Goal: Task Accomplishment & Management: Use online tool/utility

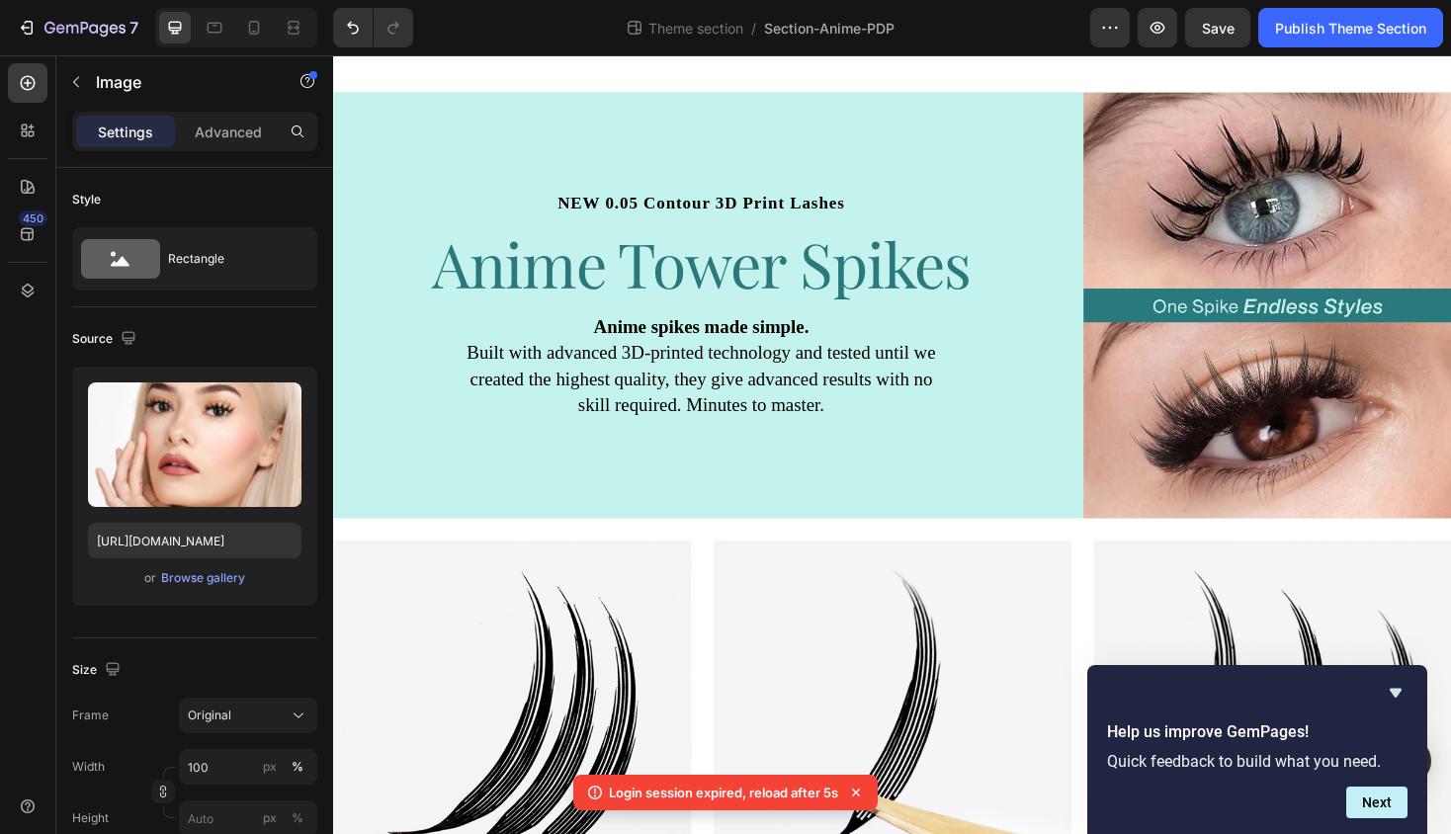
scroll to position [1542, 0]
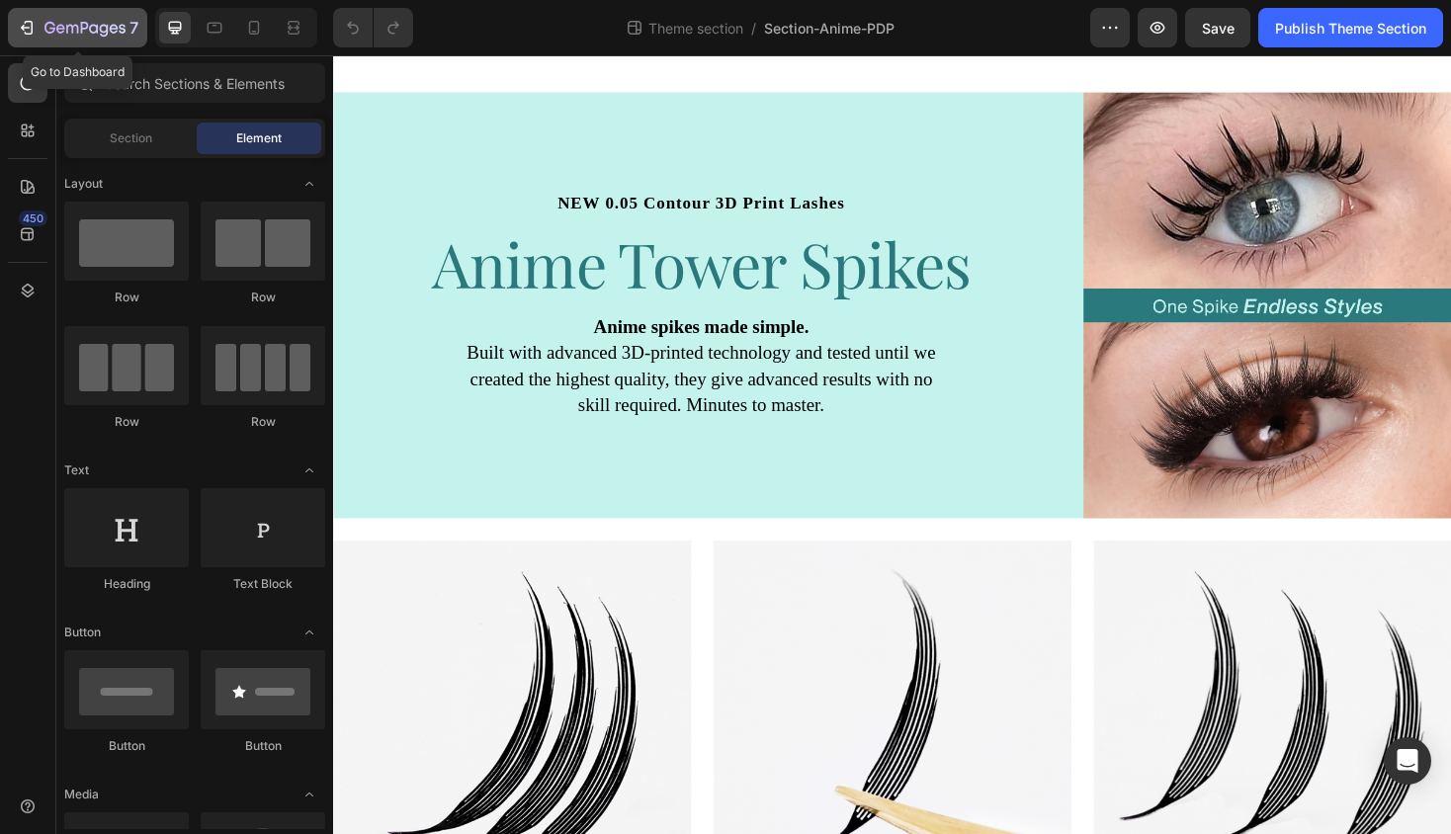
click at [40, 26] on div "7" at bounding box center [78, 28] width 122 height 24
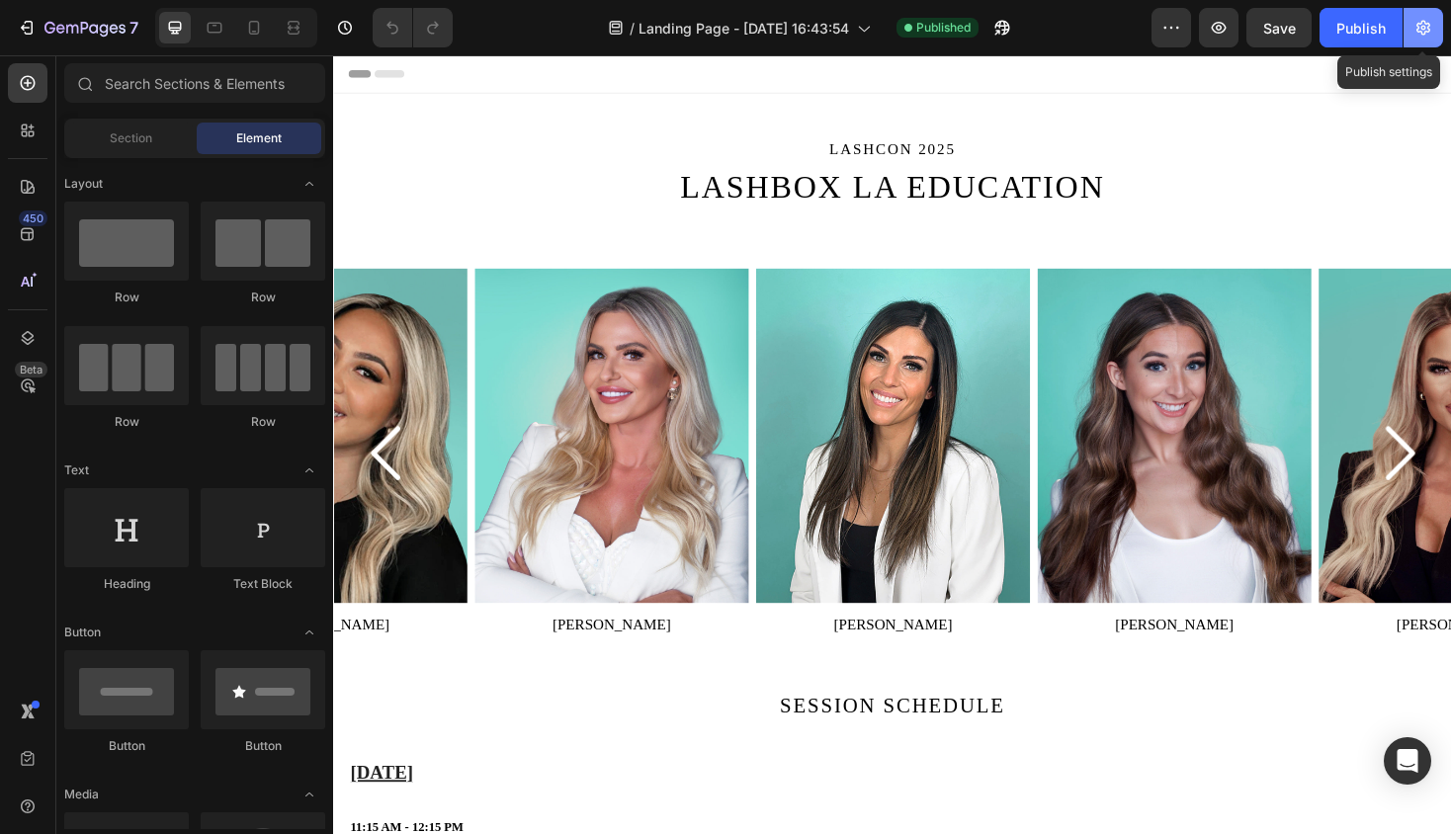
click at [1424, 29] on icon "button" at bounding box center [1423, 28] width 5 height 5
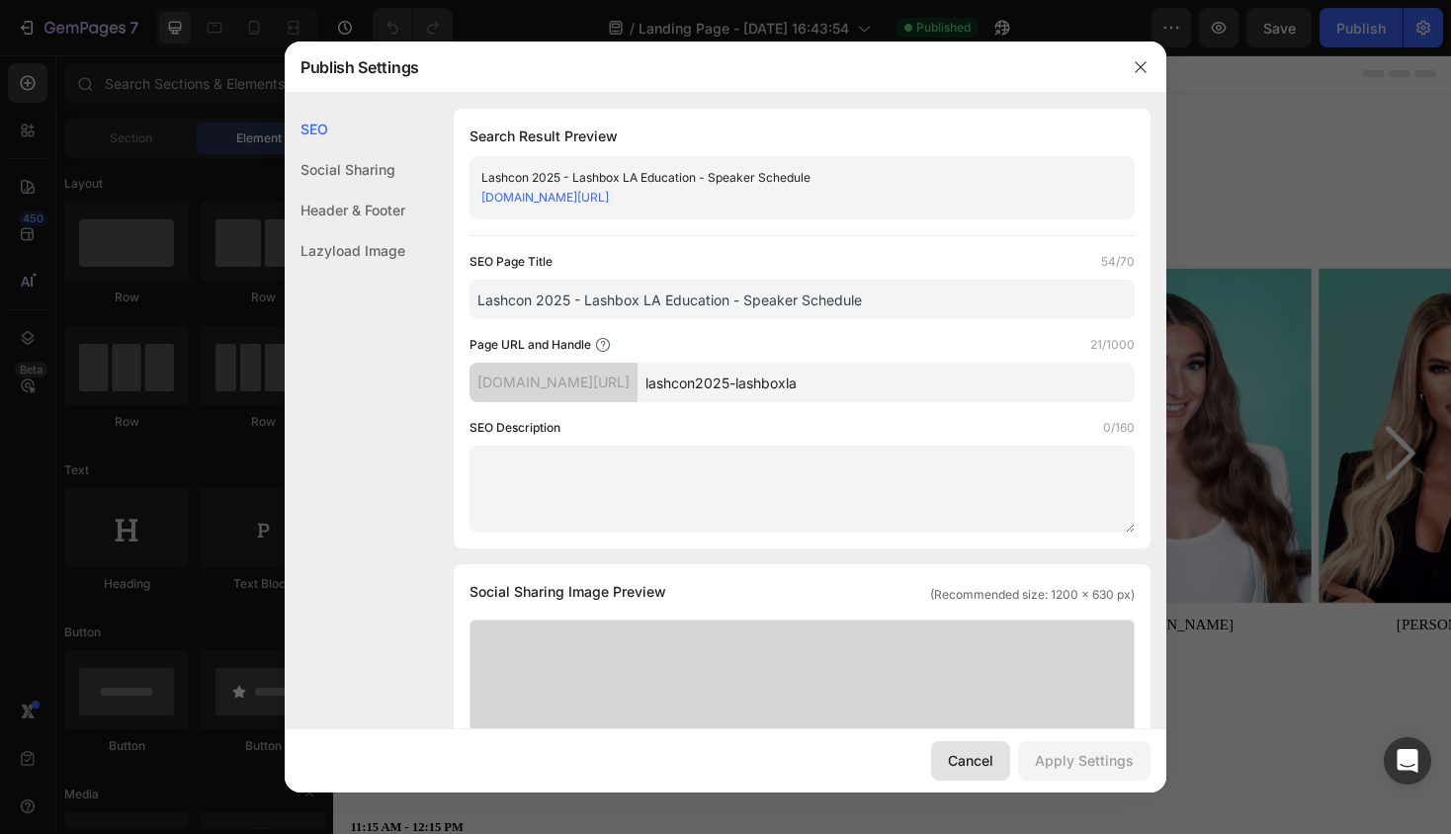
click at [971, 755] on div "Cancel" at bounding box center [970, 760] width 45 height 21
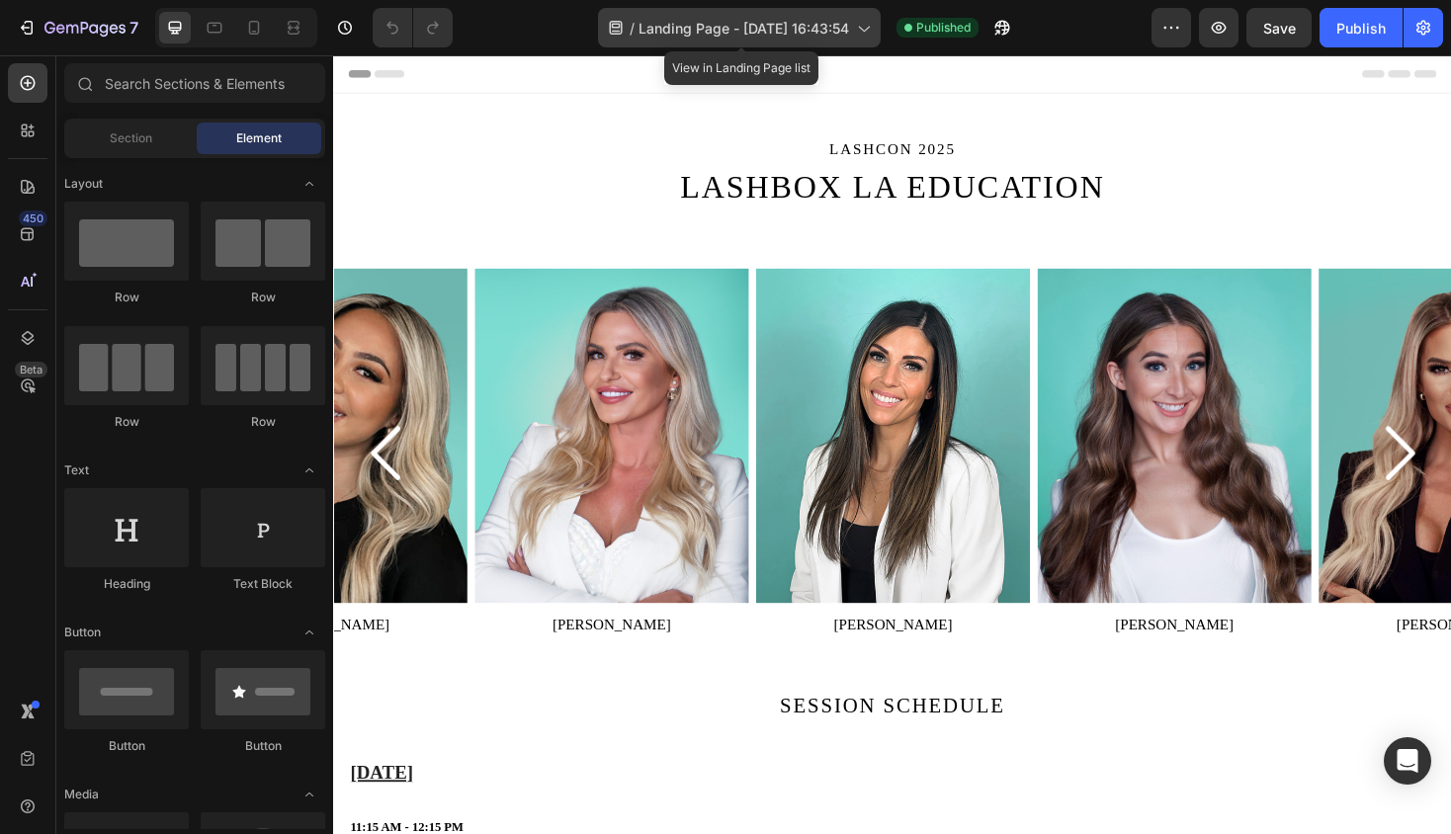
click at [716, 25] on span "Landing Page - Sep 24, 16:43:54" at bounding box center [743, 28] width 210 height 21
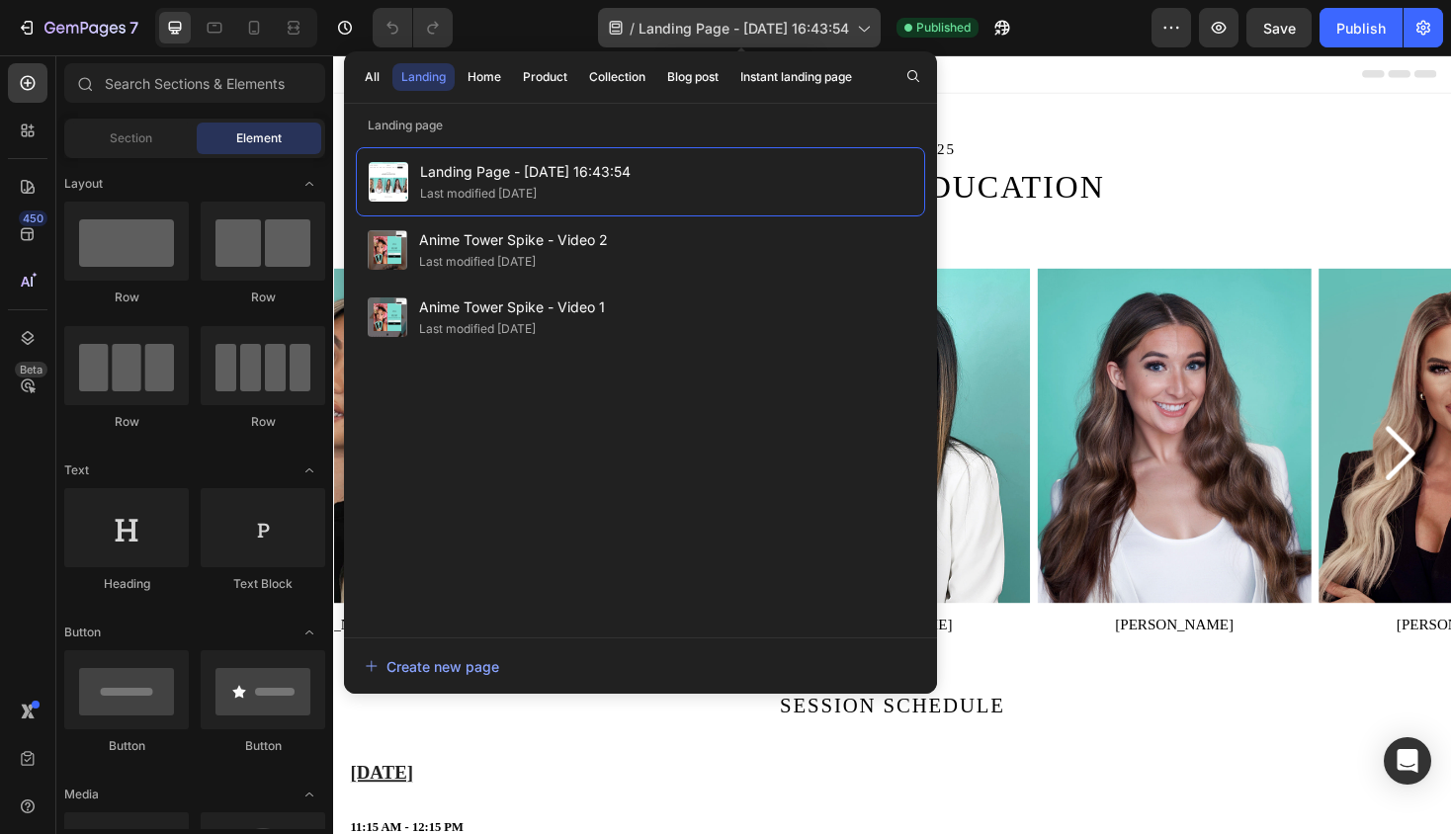
click at [706, 28] on span "Landing Page - Sep 24, 16:43:54" at bounding box center [743, 28] width 210 height 21
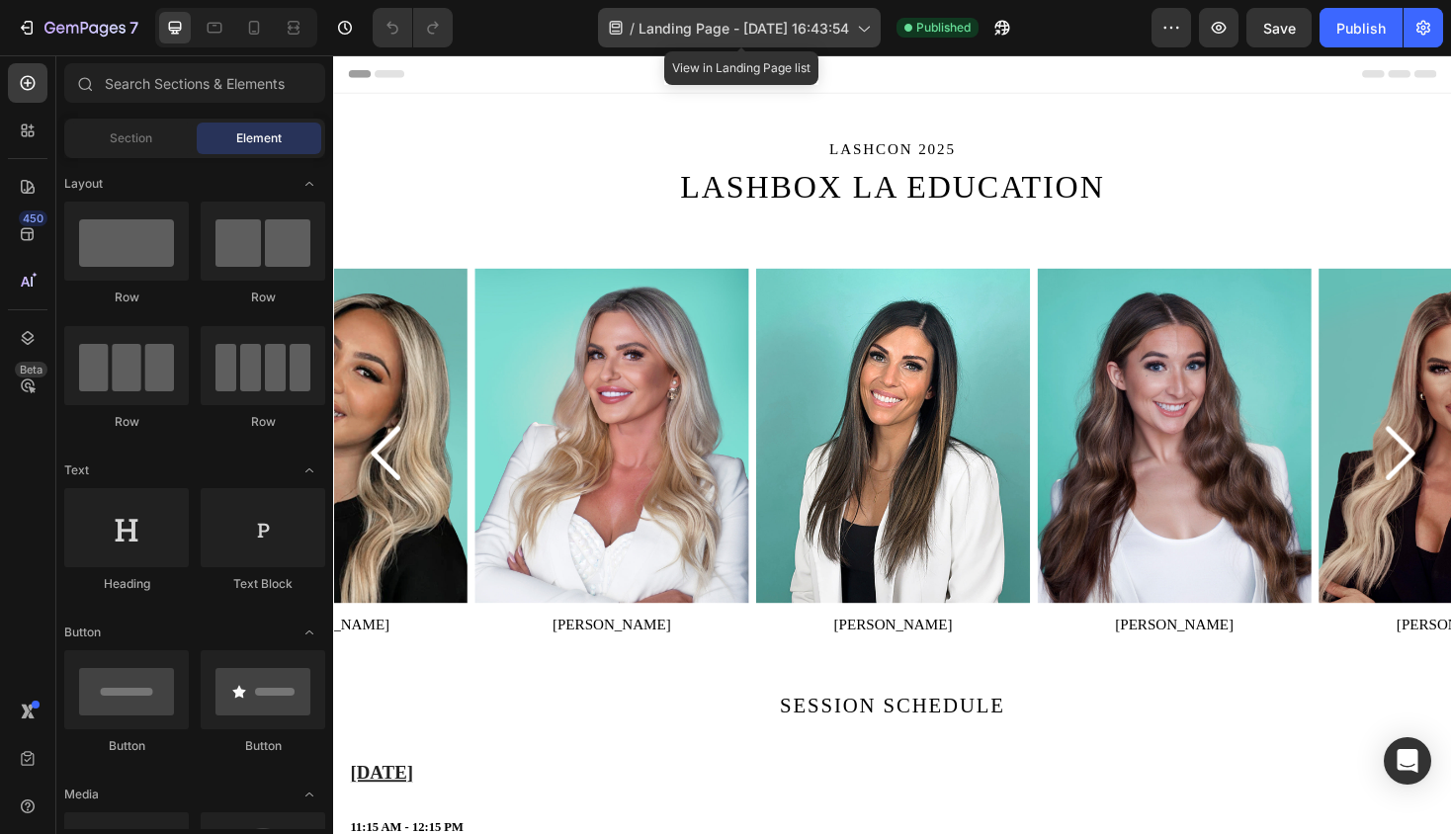
click at [623, 26] on div "/ Landing Page - Sep 24, 16:43:54" at bounding box center [739, 28] width 283 height 40
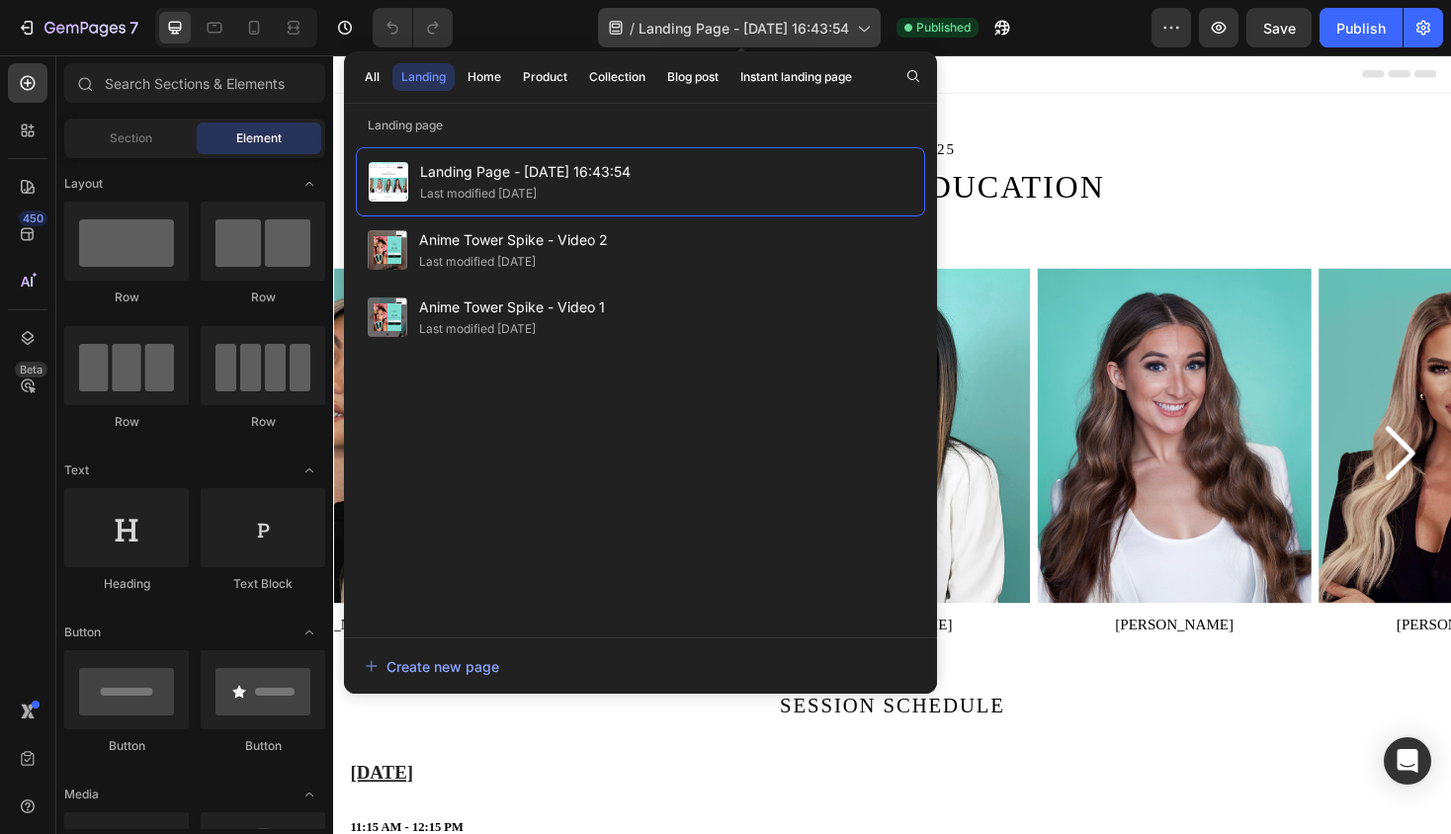
click at [610, 26] on icon at bounding box center [616, 28] width 13 height 14
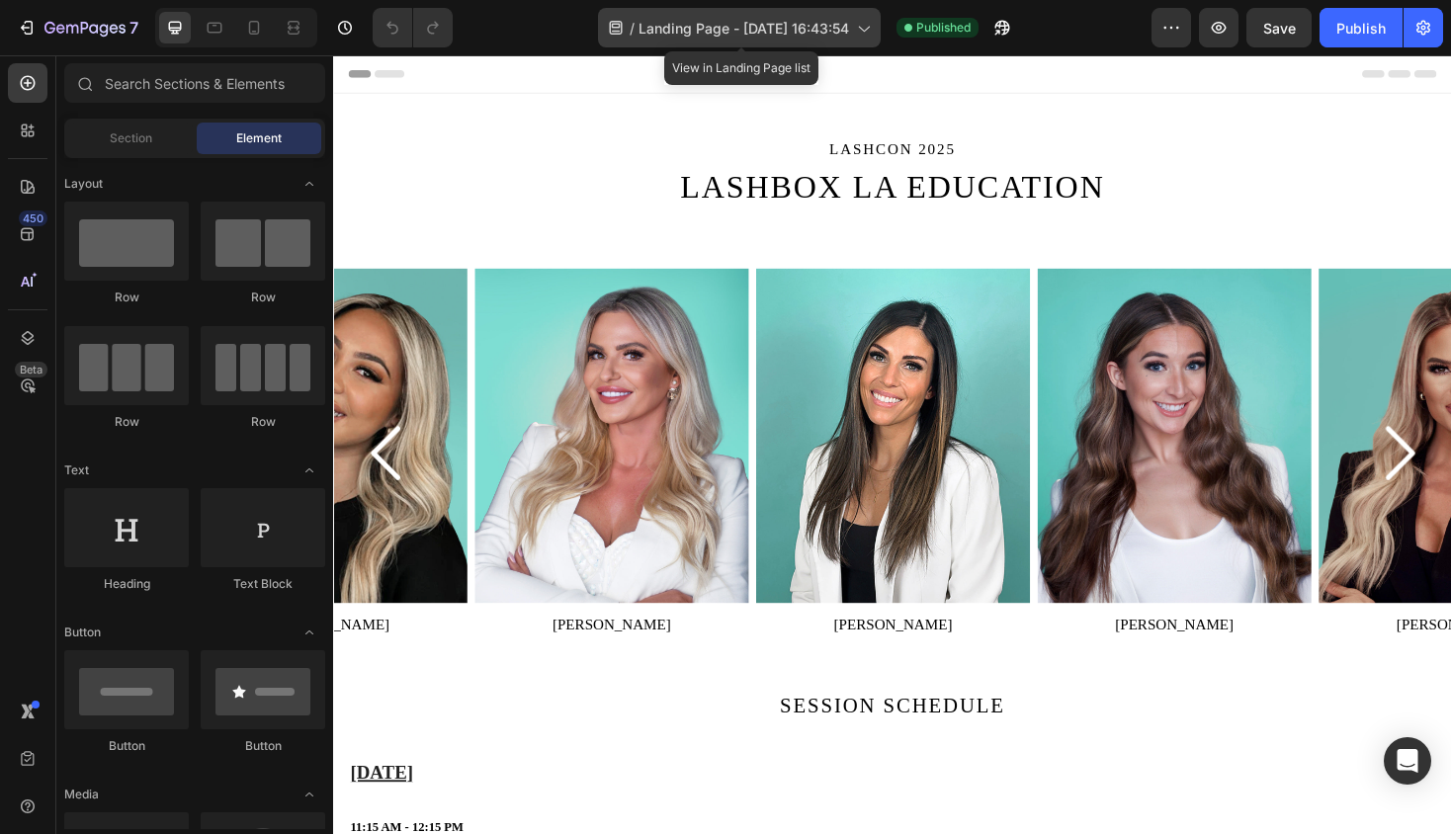
click at [873, 16] on div "/ Landing Page - Sep 24, 16:43:54" at bounding box center [739, 28] width 283 height 40
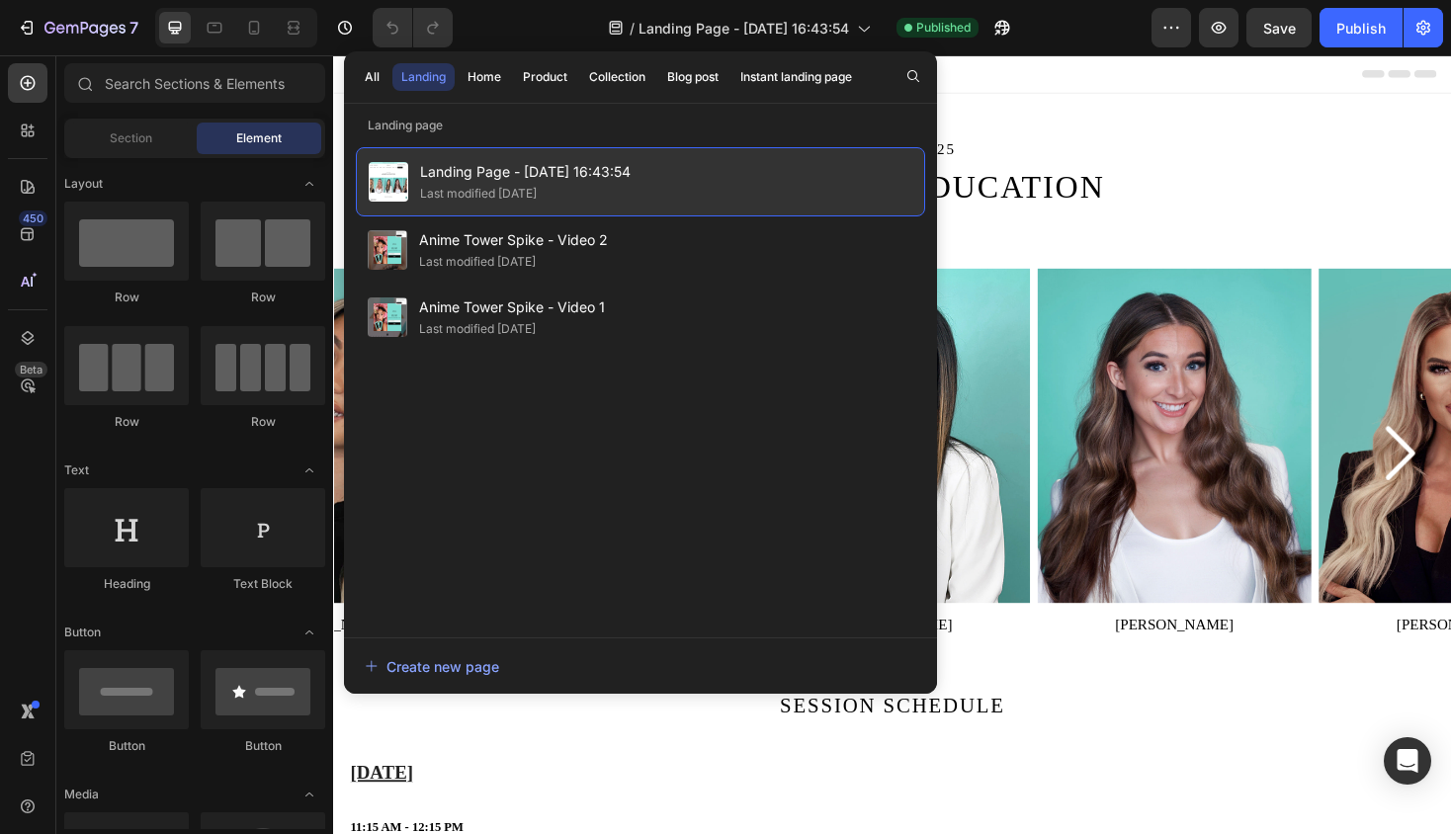
click at [563, 172] on span "Landing Page - Sep 24, 16:43:54" at bounding box center [525, 172] width 210 height 24
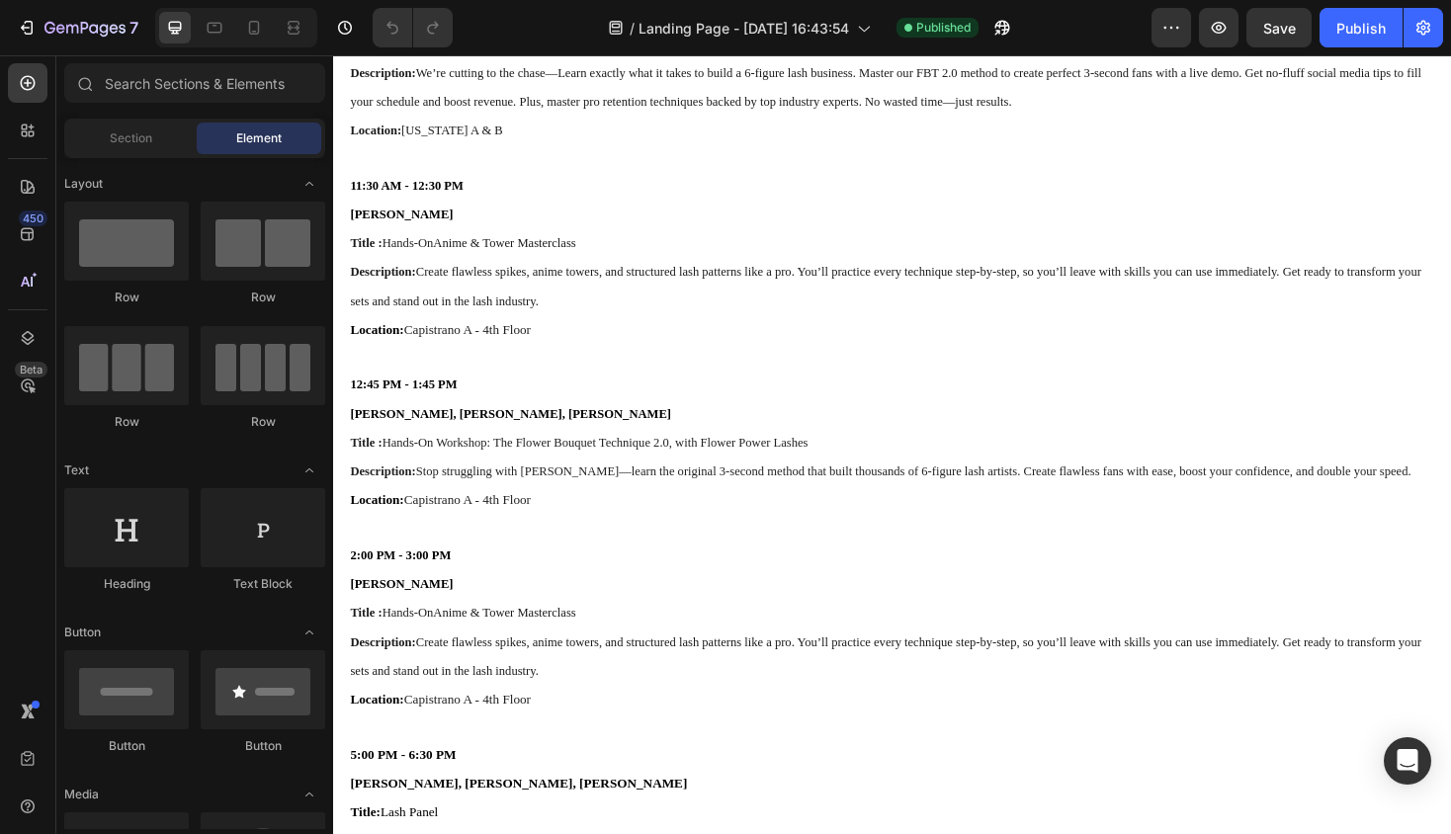
scroll to position [1156, 0]
click at [420, 442] on strong "Nikki Jacobson, Sylwia Walus, Chris Carr" at bounding box center [521, 434] width 340 height 15
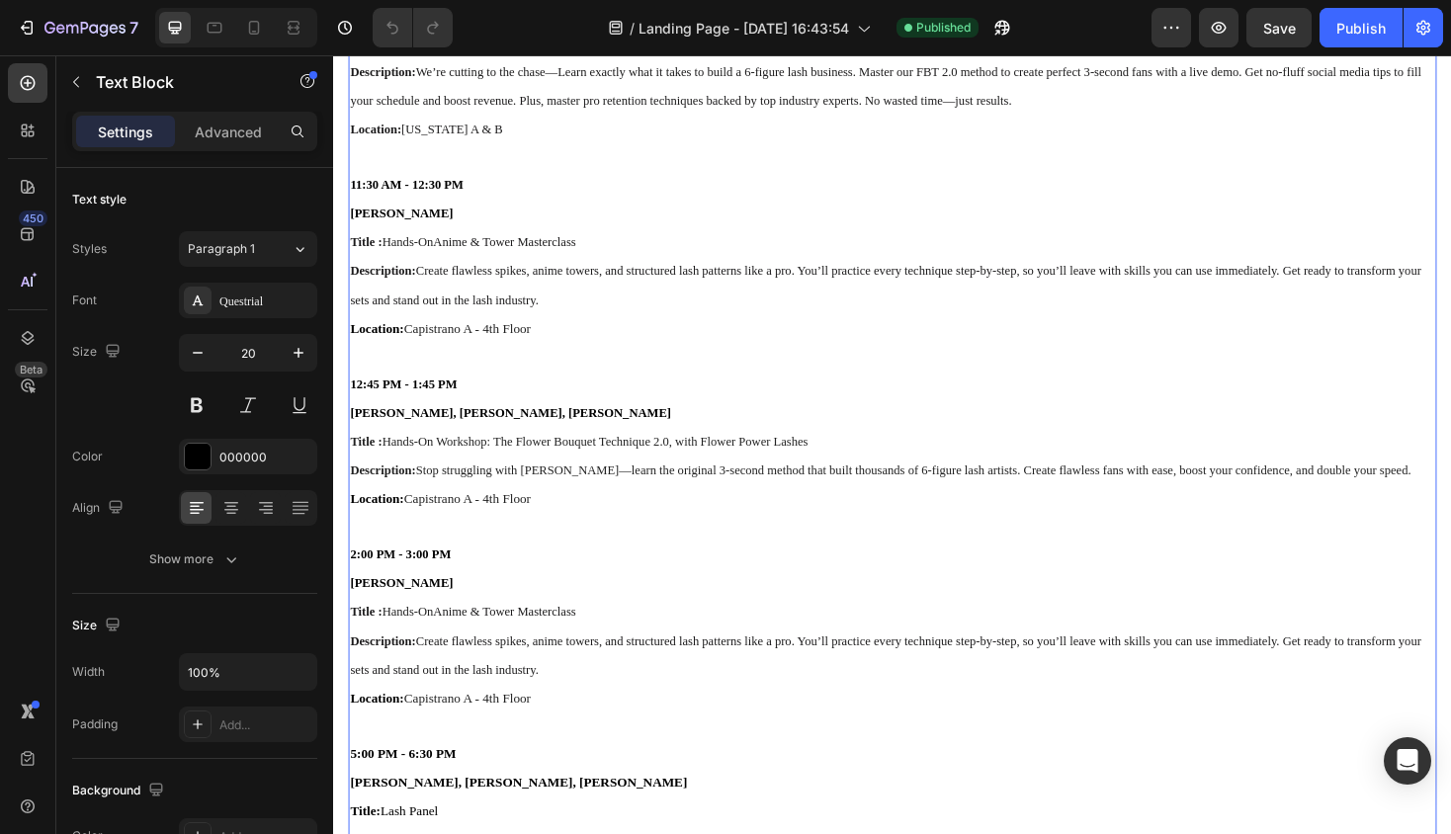
click at [486, 442] on strong "Nikki Jacobson, Sylwia Walus, Chris Carr" at bounding box center [521, 434] width 340 height 15
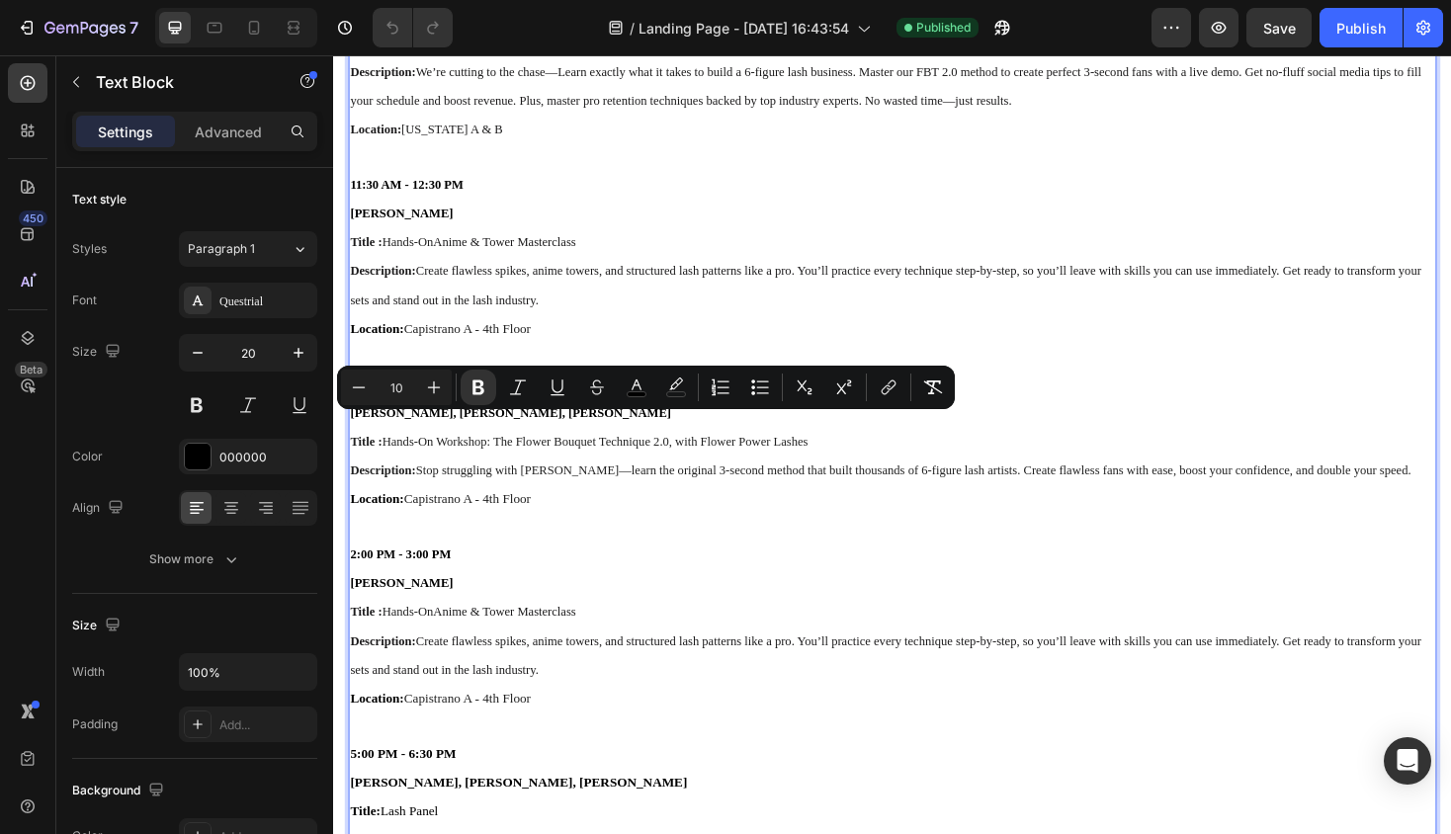
click at [530, 449] on p "Nikki Jacobson, Sylwia Walus, Chris Carr" at bounding box center [926, 433] width 1150 height 31
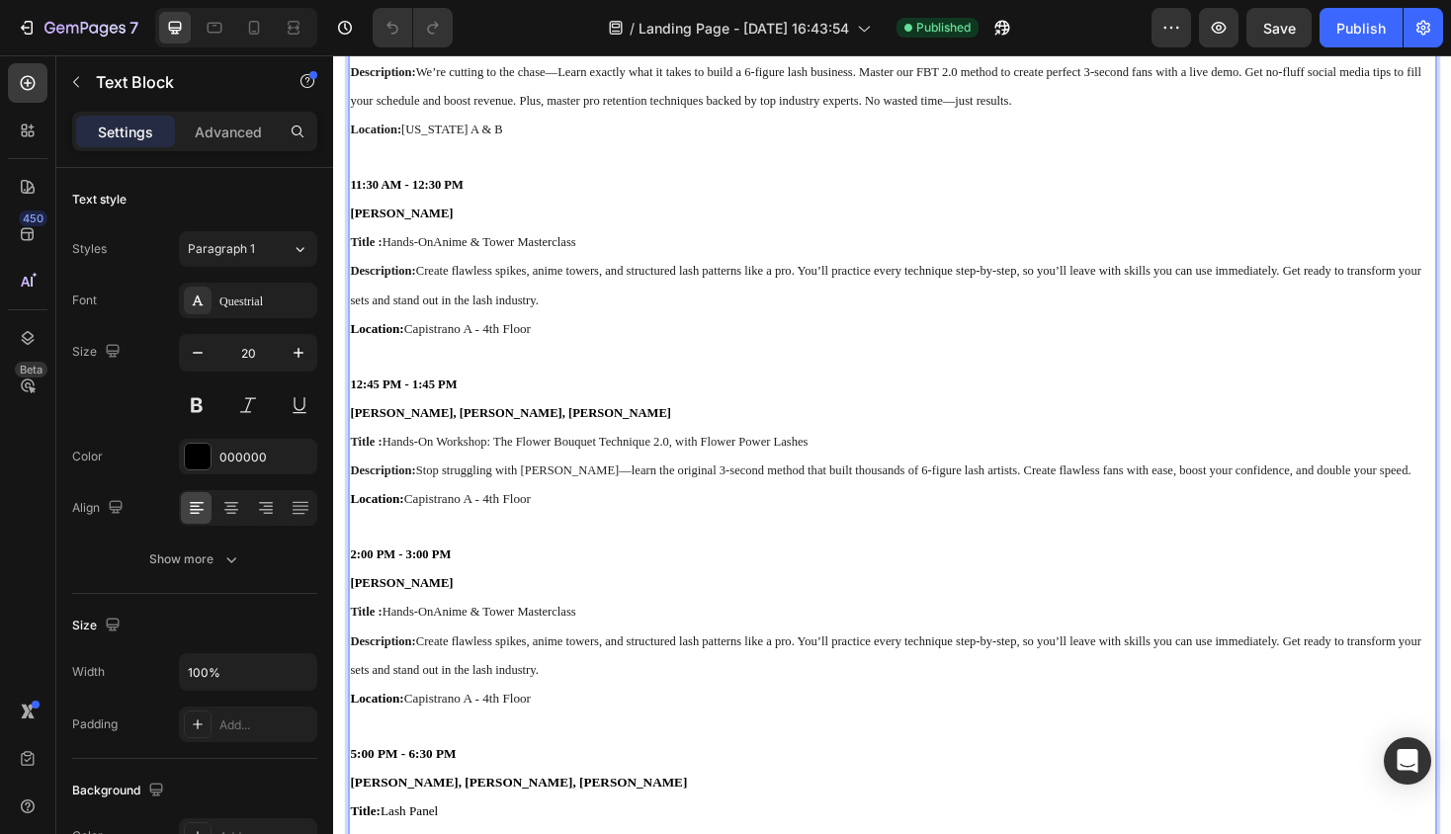
click at [605, 568] on p "Rich Text Editor. Editing area: main" at bounding box center [926, 554] width 1150 height 28
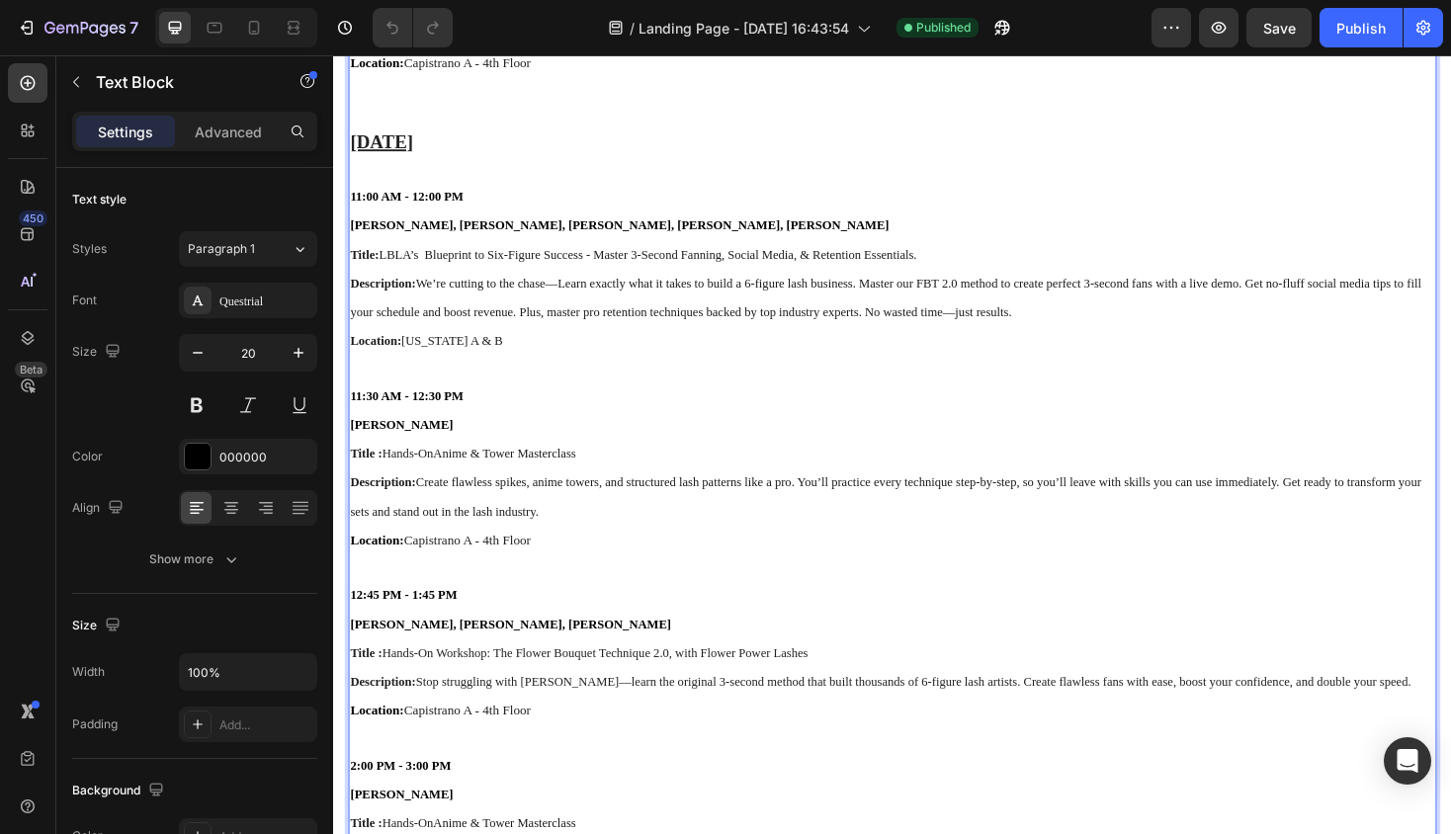
scroll to position [1121, 0]
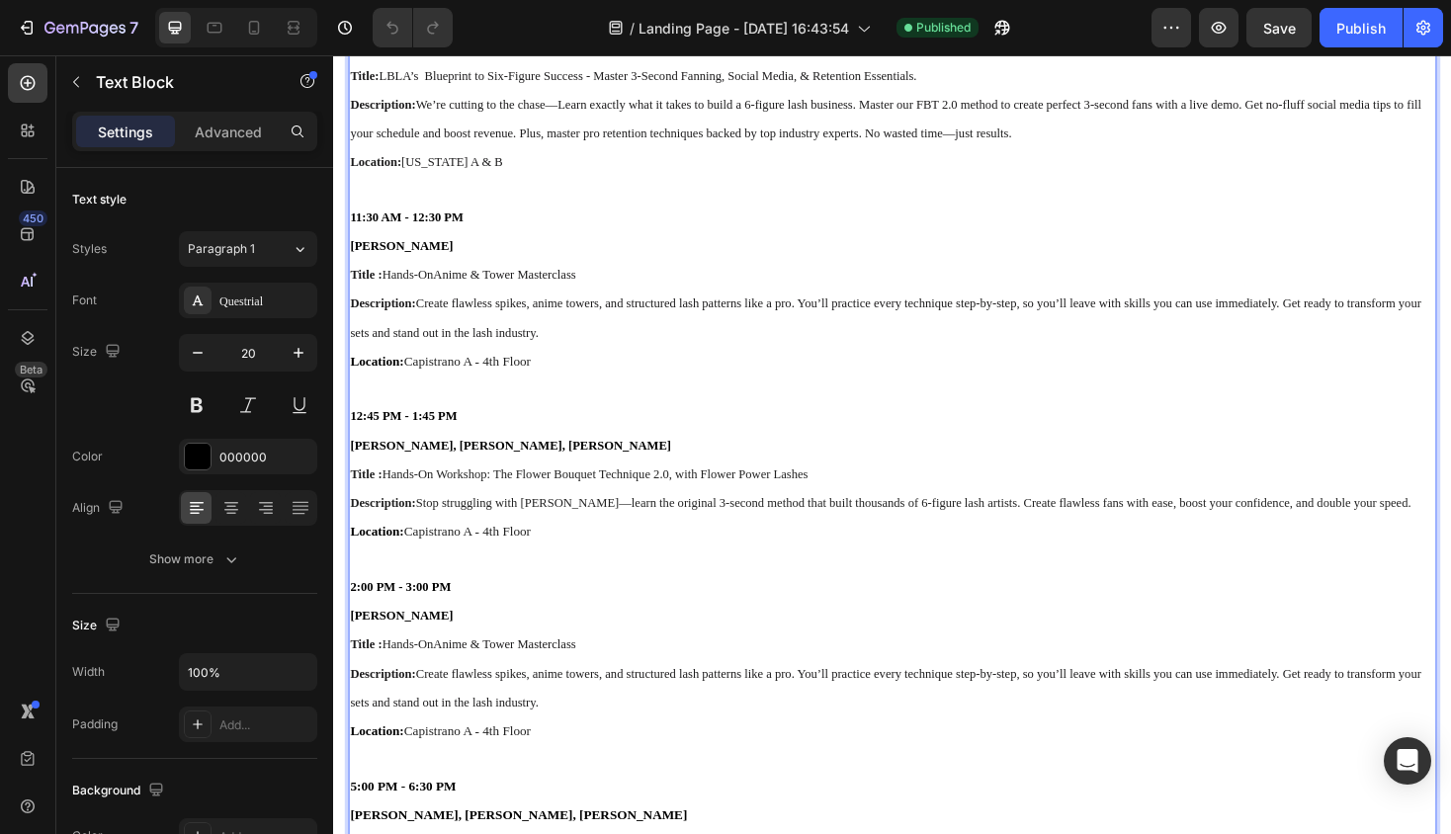
click at [544, 476] on strong "Nikki Jacobson, Sylwia Walus, Chris Carr" at bounding box center [521, 468] width 340 height 15
click at [606, 476] on p "Nikki Jacobson, Sylwia Walus, Chris Carr" at bounding box center [926, 468] width 1150 height 31
click at [793, 497] on p "Title : Hands-On Workshop: The Flower Bouquet Technique 2.0, with Flower Power …" at bounding box center [926, 498] width 1150 height 31
click at [714, 475] on p "Nikki Jacobson, Sylwia Walus, Chris Carr, Lydia Dominick" at bounding box center [926, 468] width 1150 height 31
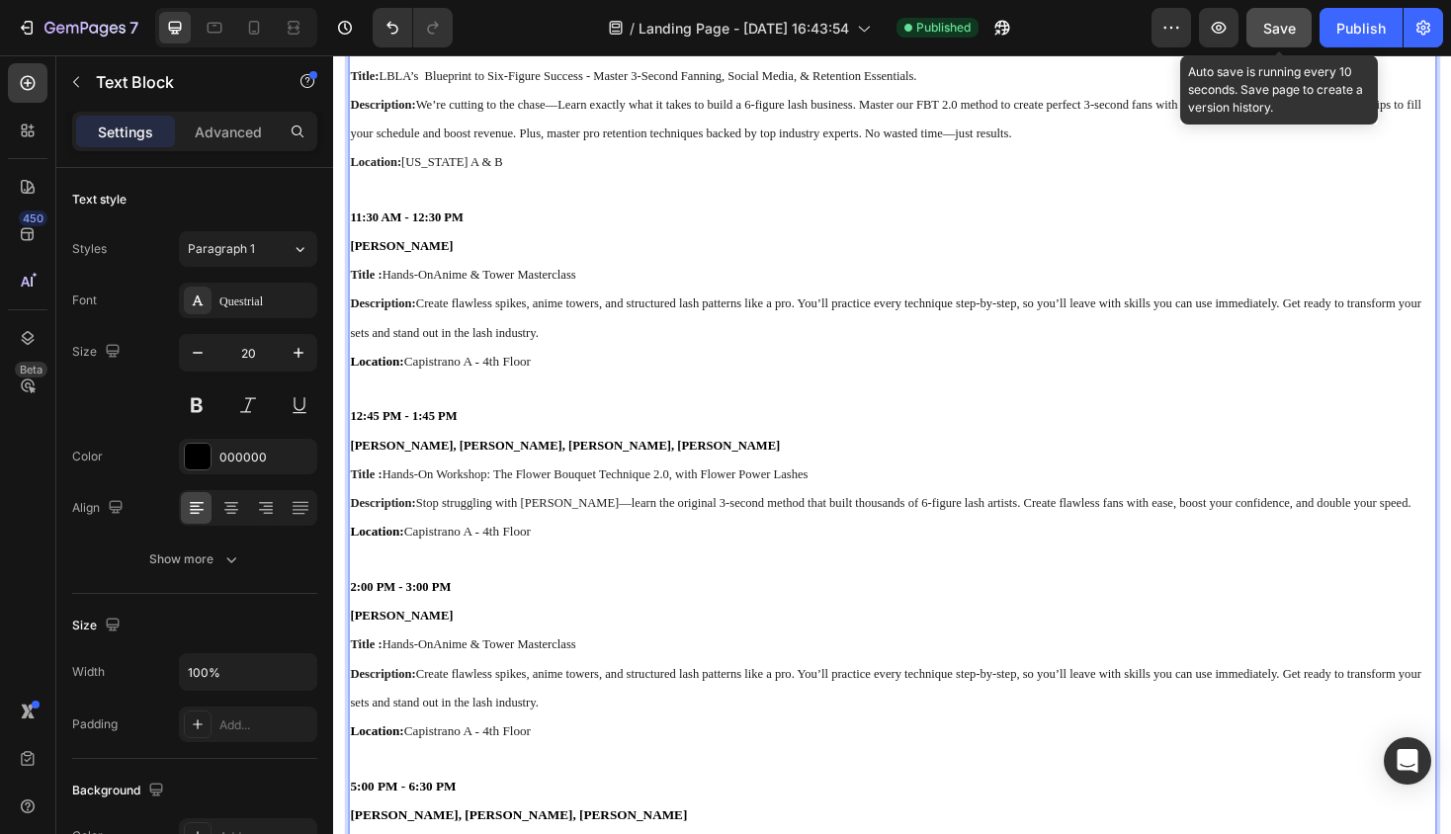
click at [1289, 28] on span "Save" at bounding box center [1279, 28] width 33 height 17
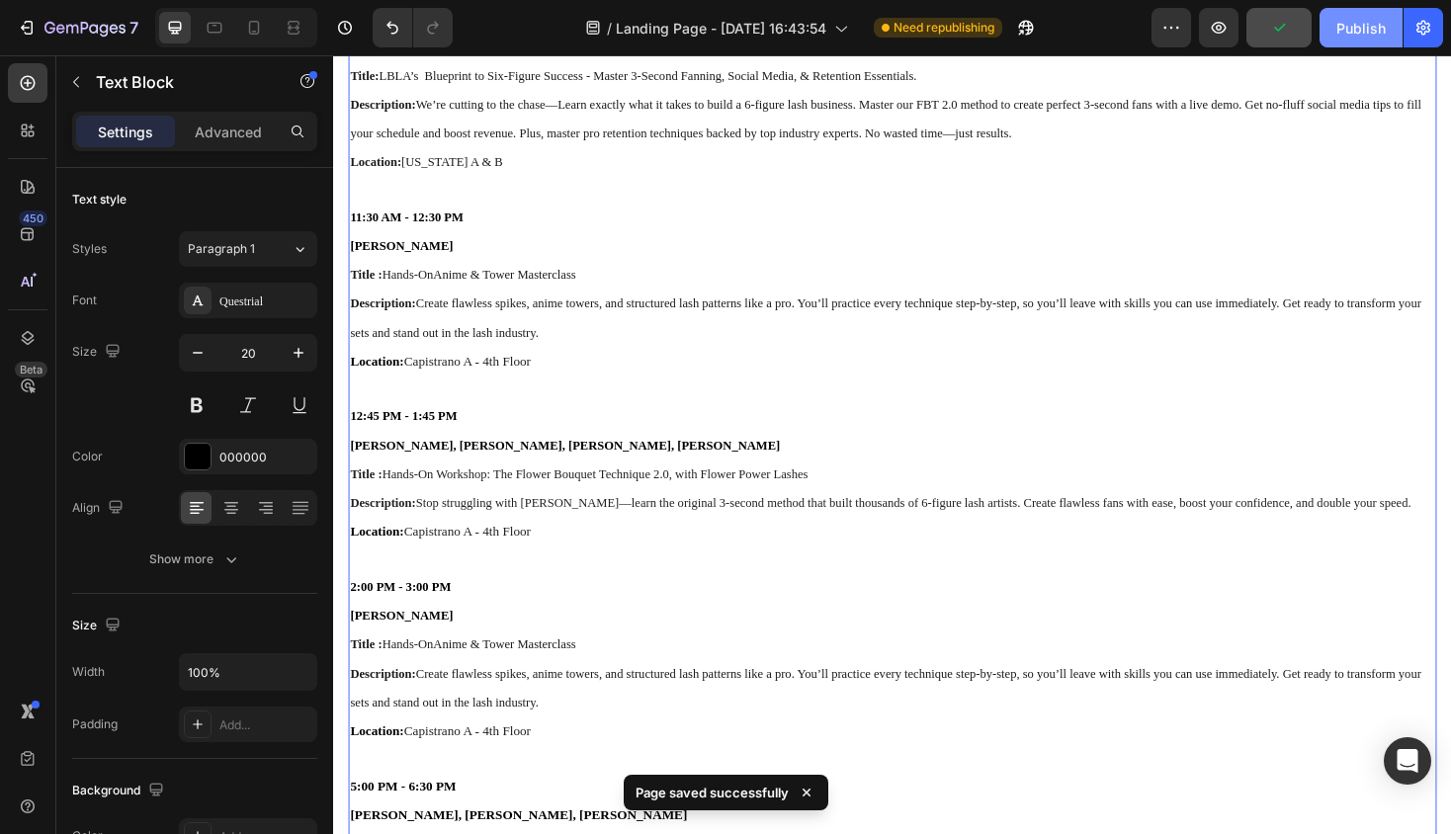
click at [1341, 30] on div "Publish" at bounding box center [1360, 28] width 49 height 21
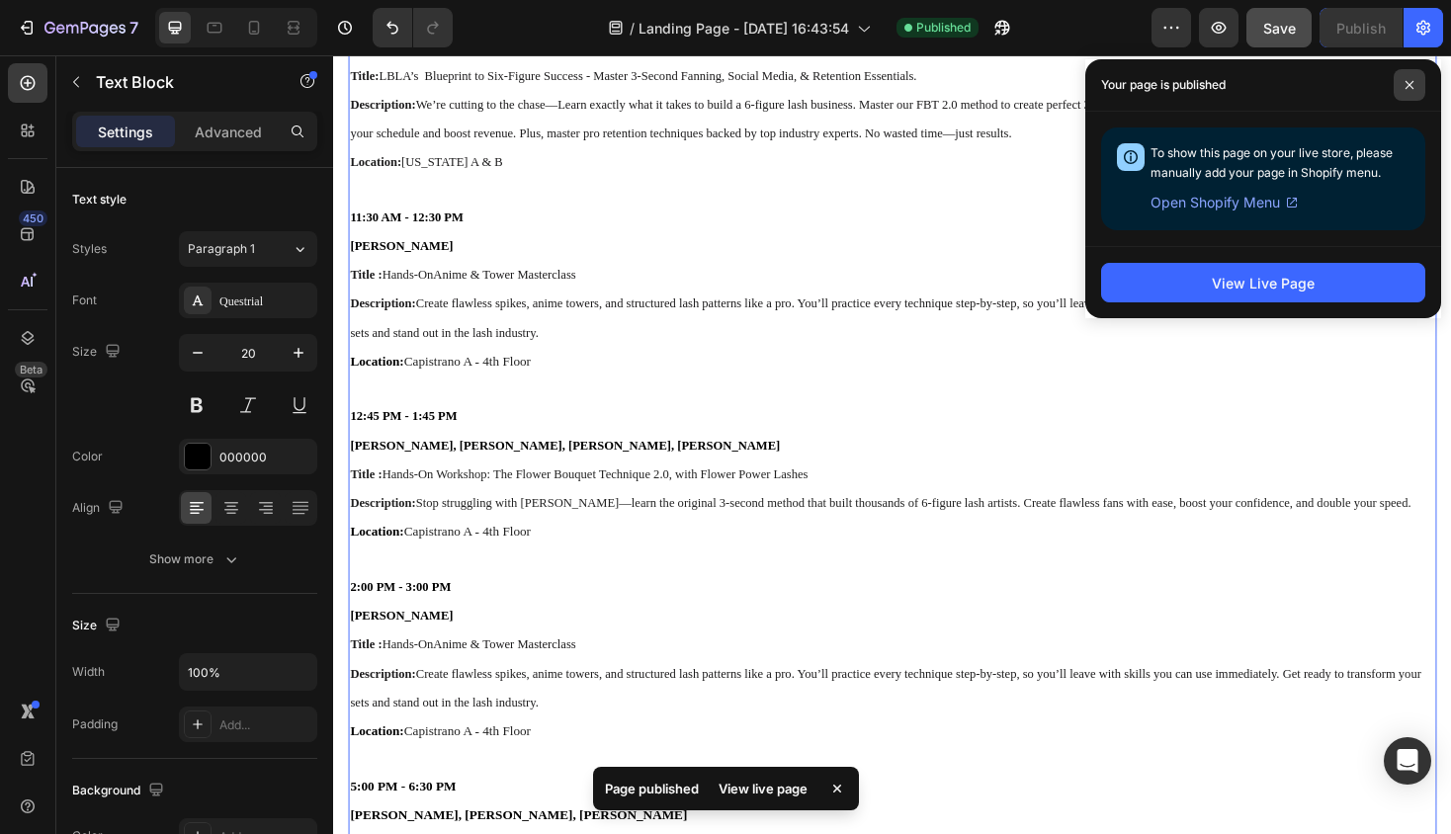
click at [1412, 88] on icon at bounding box center [1409, 85] width 8 height 8
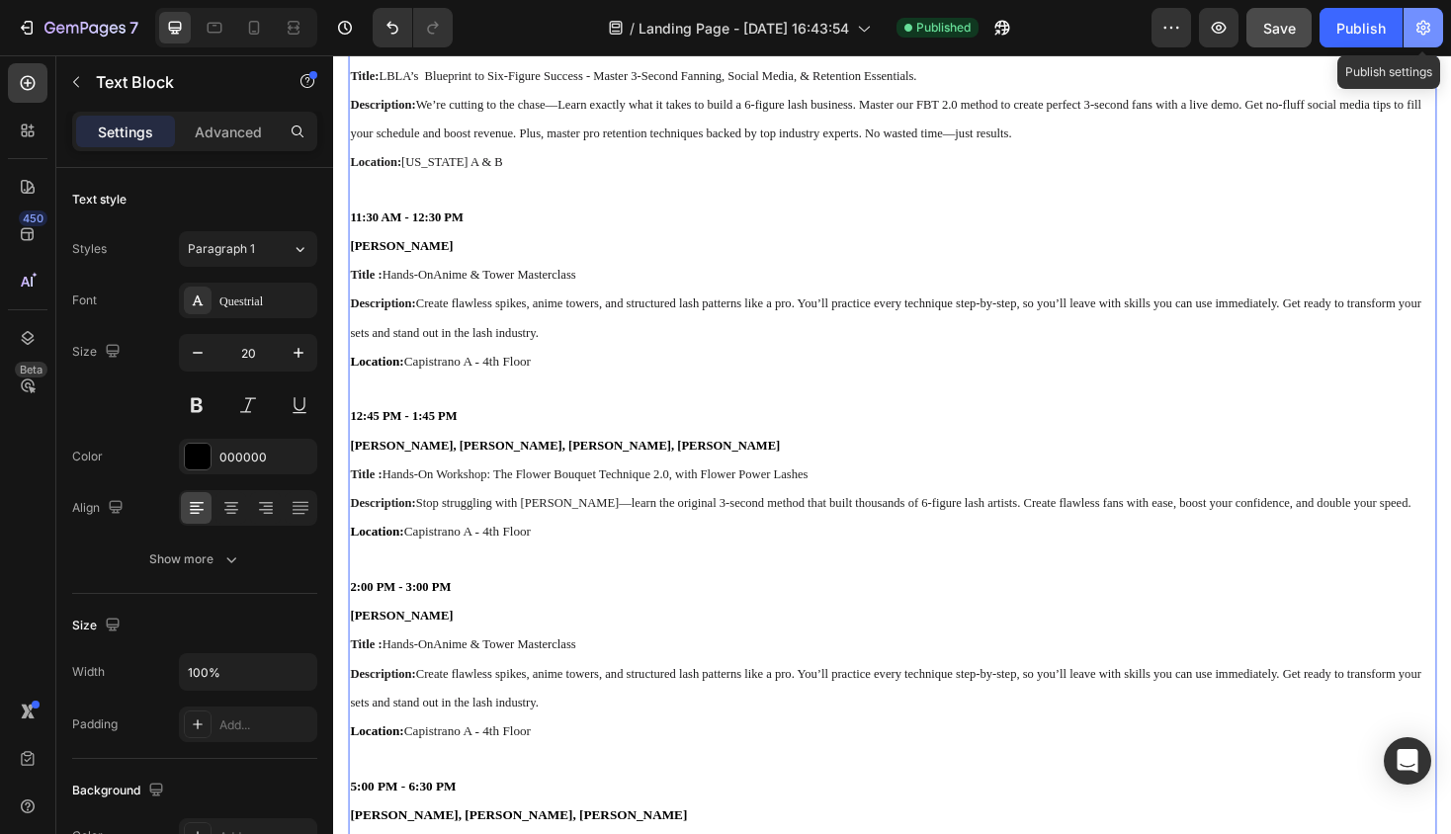
click at [1428, 33] on icon "button" at bounding box center [1423, 28] width 20 height 20
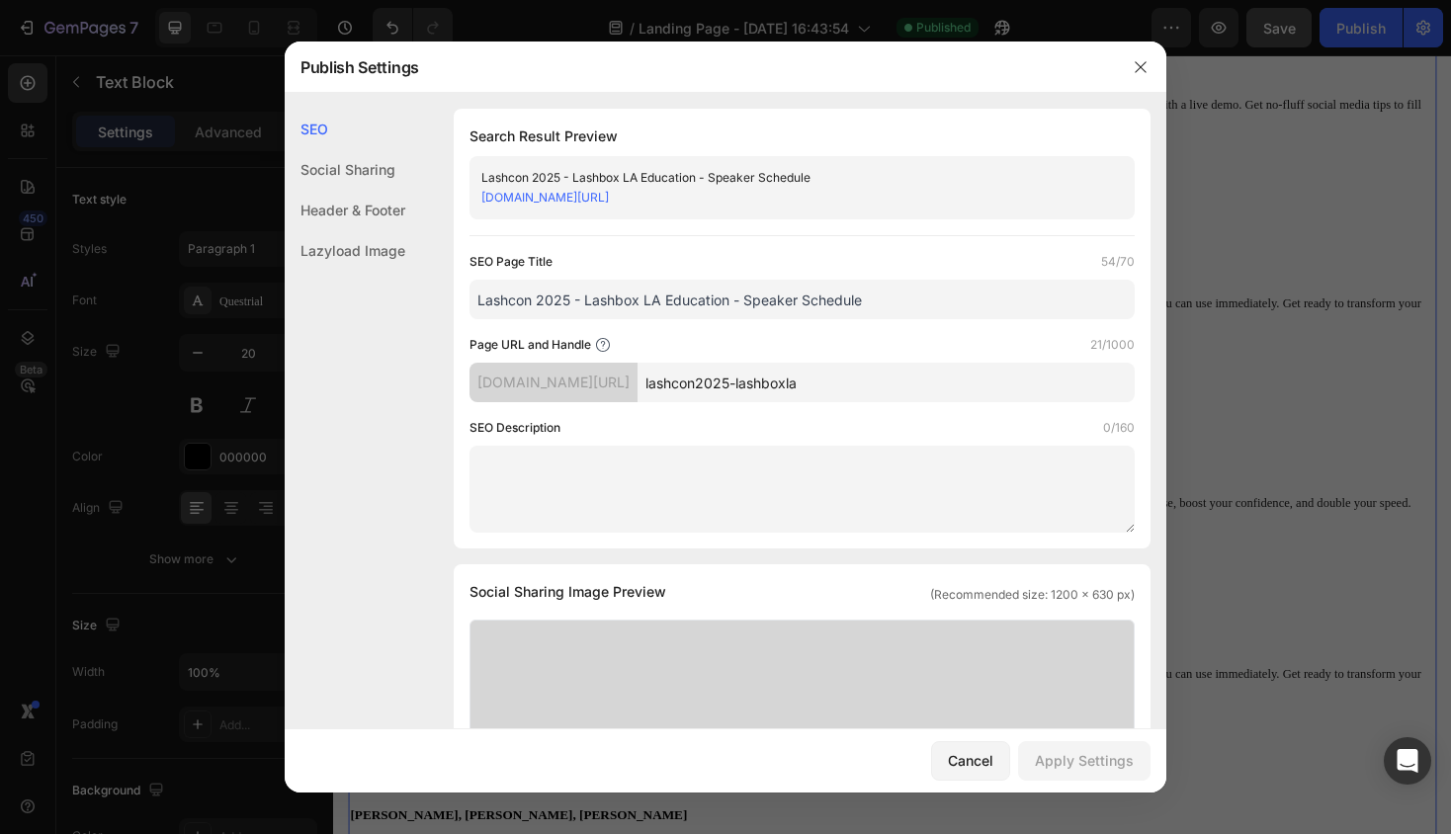
click at [1350, 139] on div at bounding box center [725, 417] width 1451 height 834
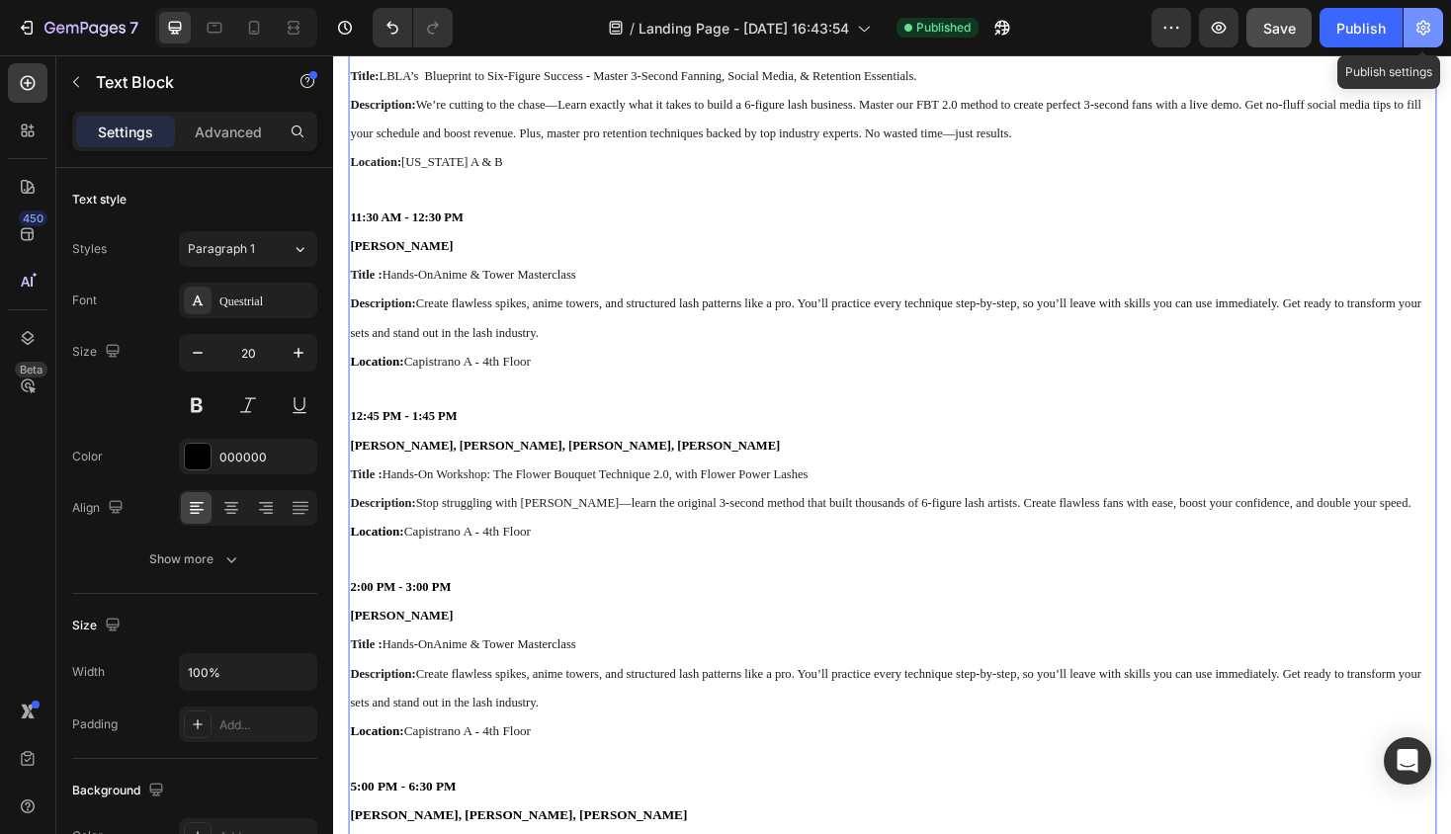
click at [1426, 30] on icon "button" at bounding box center [1423, 28] width 20 height 20
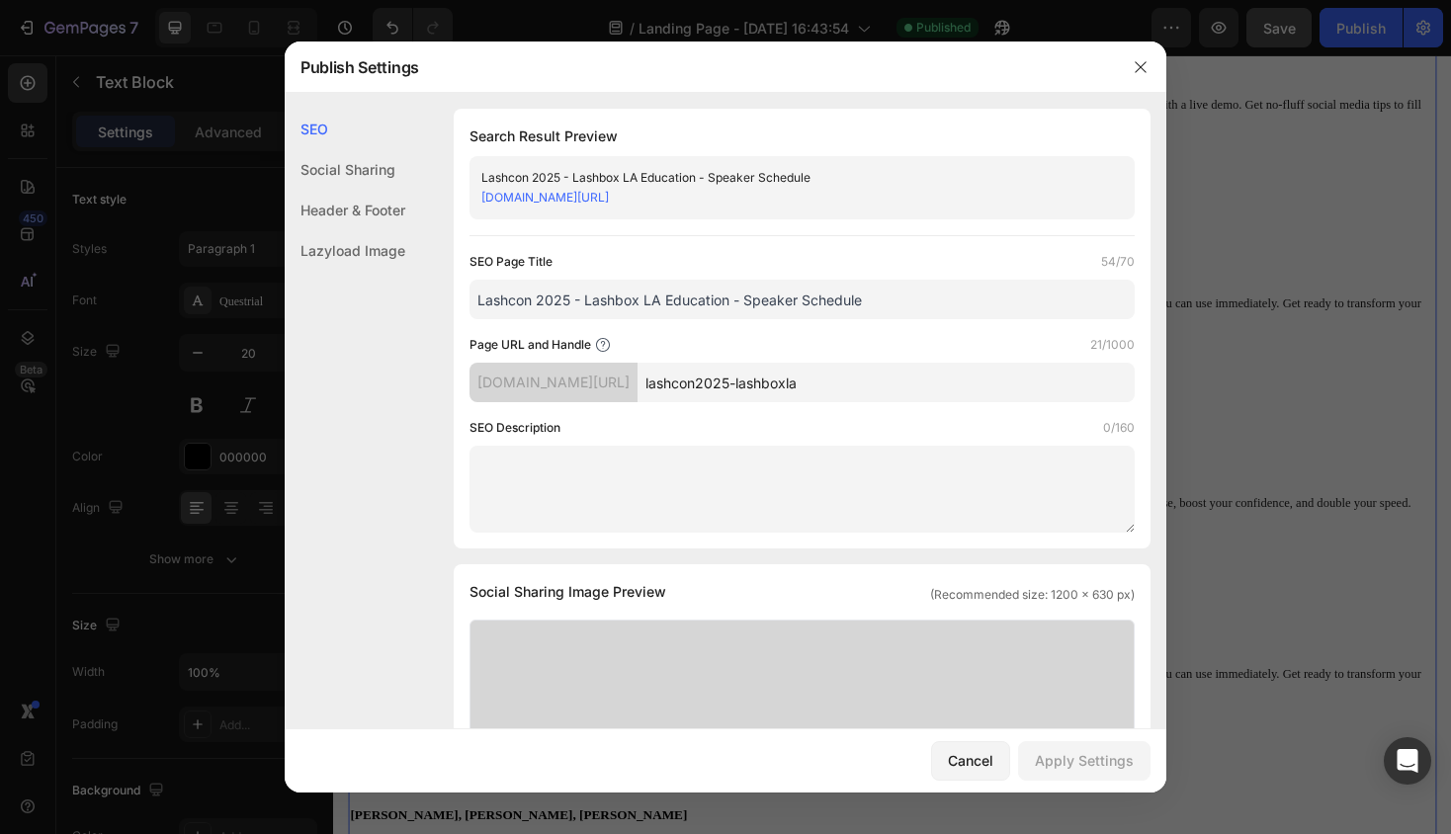
click at [620, 299] on input "Lashcon 2025 - Lashbox LA Education - Speaker Schedule" at bounding box center [801, 300] width 665 height 40
click at [1141, 63] on icon "button" at bounding box center [1140, 67] width 16 height 16
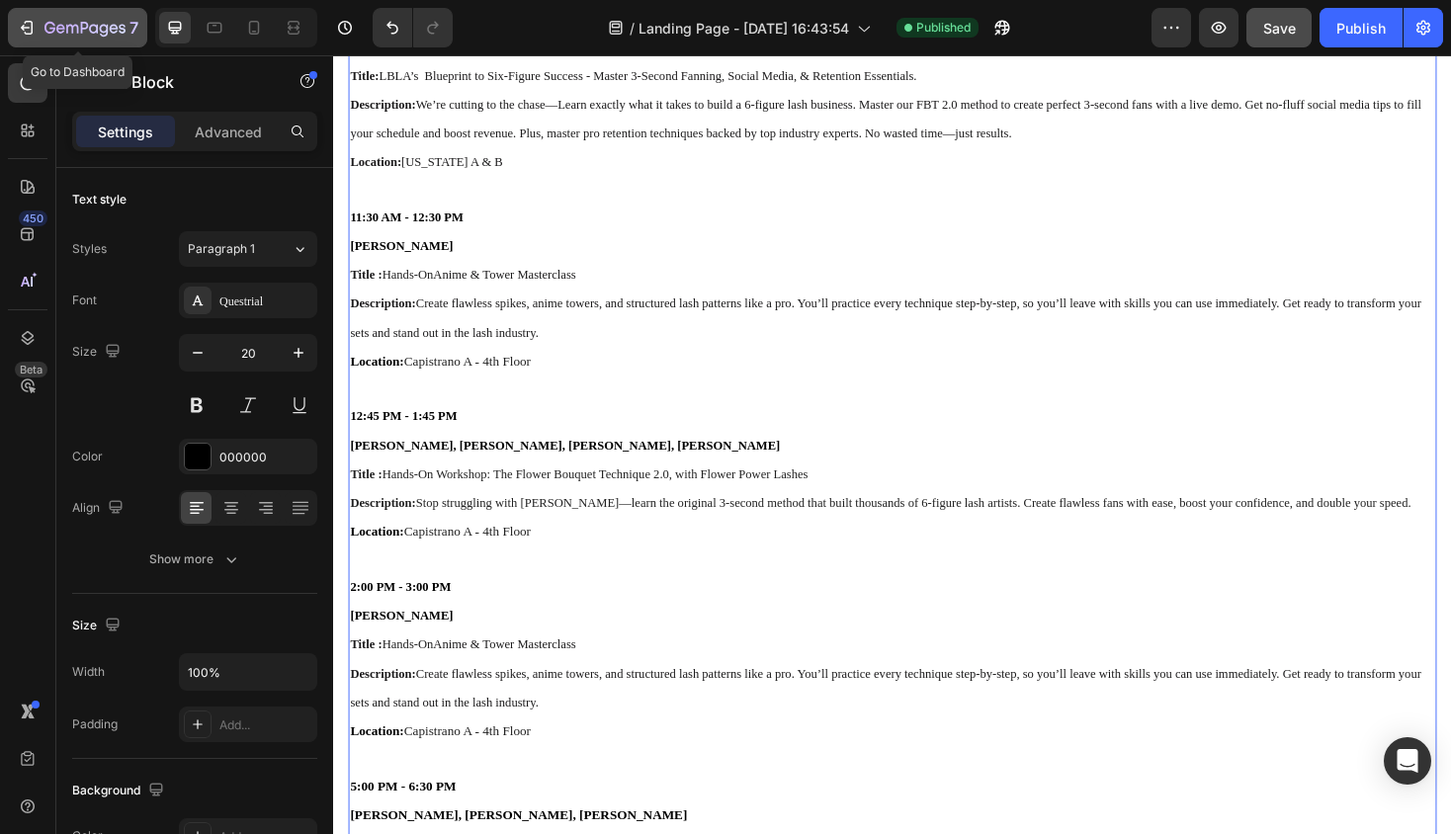
click at [38, 33] on div "7" at bounding box center [78, 28] width 122 height 24
